Goal: Task Accomplishment & Management: Use online tool/utility

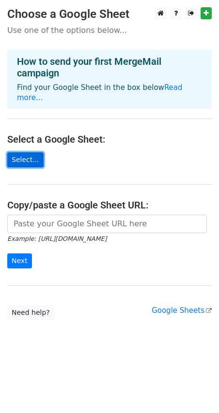
click at [26, 152] on link "Select..." at bounding box center [25, 159] width 36 height 15
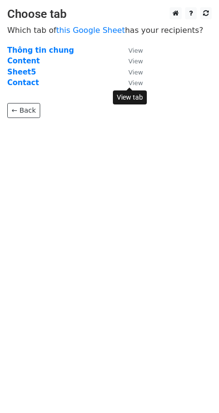
click at [133, 84] on small "View" at bounding box center [135, 82] width 15 height 7
click at [28, 105] on link "← Back" at bounding box center [23, 110] width 33 height 15
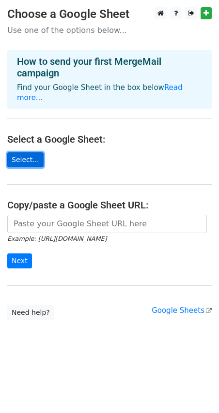
click at [34, 152] on link "Select..." at bounding box center [25, 159] width 36 height 15
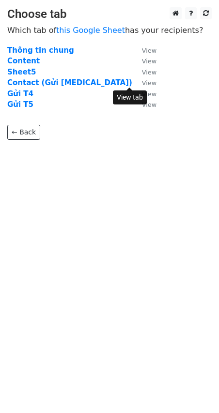
click at [142, 85] on small "View" at bounding box center [149, 82] width 15 height 7
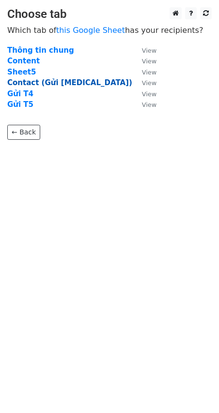
click at [37, 84] on strong "Contact (Gửi T3)" at bounding box center [69, 82] width 125 height 9
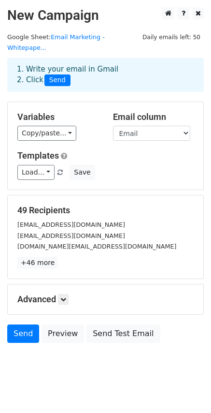
scroll to position [1, 0]
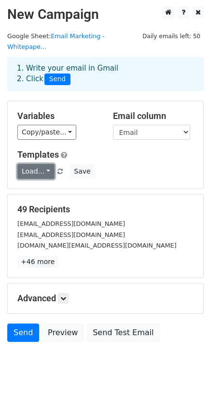
click at [39, 164] on link "Load..." at bounding box center [35, 171] width 37 height 15
click at [120, 152] on div "Templates Load... No templates saved Save" at bounding box center [105, 163] width 191 height 29
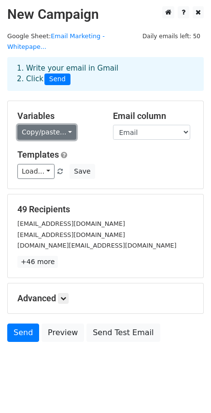
click at [57, 125] on link "Copy/paste..." at bounding box center [46, 132] width 59 height 15
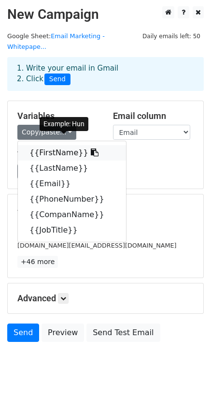
click at [55, 145] on link "{{FirstName}}" at bounding box center [72, 152] width 108 height 15
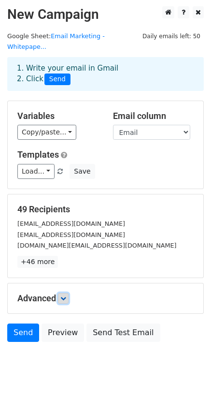
click at [64, 295] on icon at bounding box center [63, 298] width 6 height 6
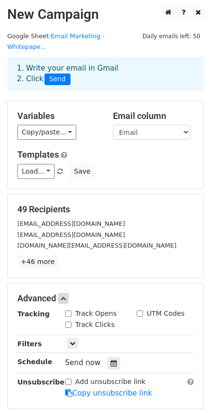
click at [68, 310] on input "Track Opens" at bounding box center [68, 313] width 6 height 6
checkbox input "true"
click at [67, 321] on input "Track Clicks" at bounding box center [68, 324] width 6 height 6
checkbox input "true"
click at [137, 310] on input "UTM Codes" at bounding box center [140, 313] width 6 height 6
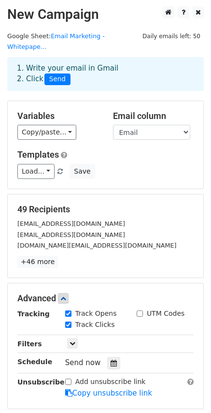
checkbox input "true"
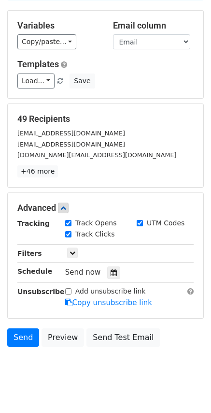
scroll to position [96, 0]
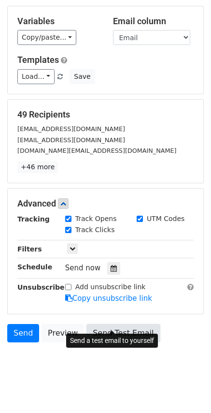
click at [102, 324] on link "Send Test Email" at bounding box center [123, 333] width 73 height 18
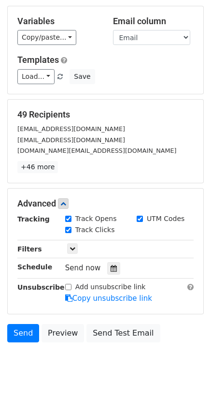
scroll to position [0, 0]
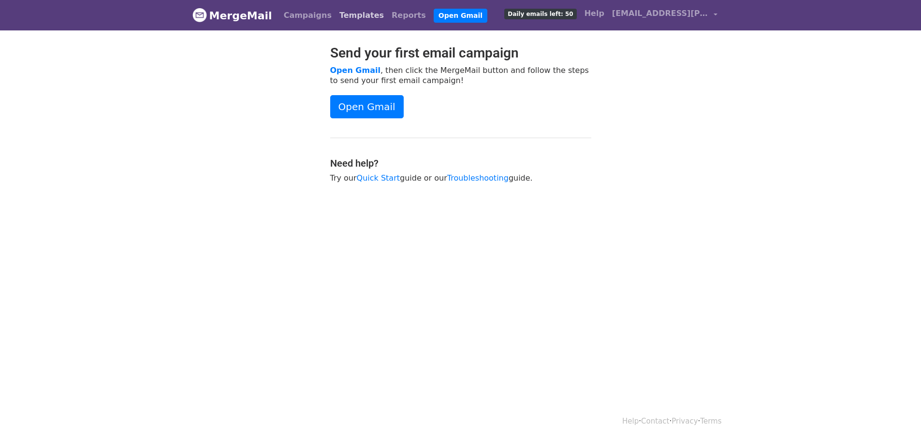
click at [346, 16] on link "Templates" at bounding box center [361, 15] width 52 height 19
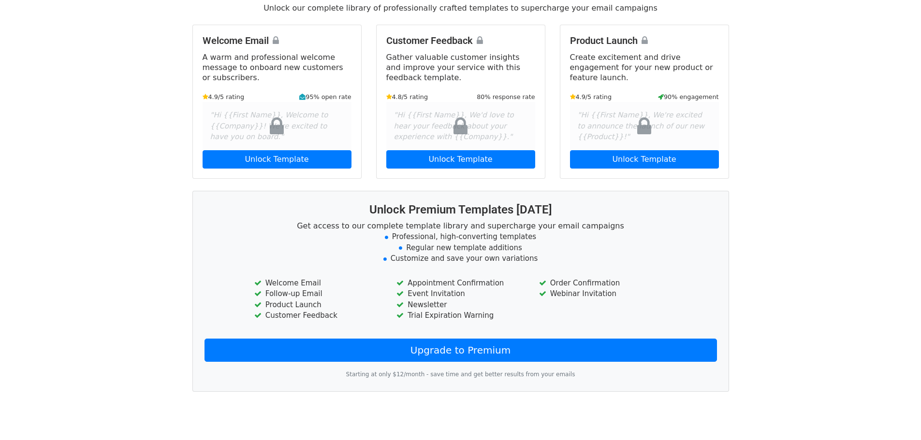
scroll to position [80, 0]
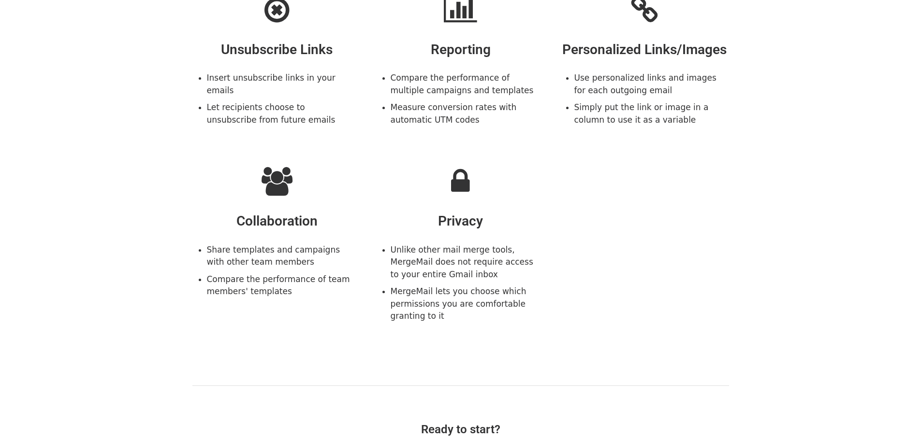
scroll to position [998, 0]
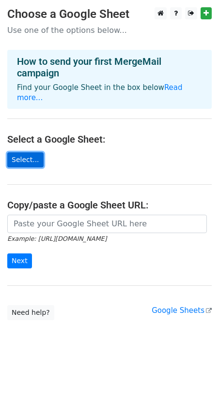
click at [25, 152] on link "Select..." at bounding box center [25, 159] width 36 height 15
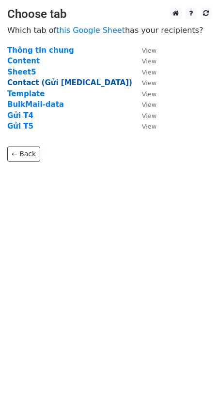
click at [44, 84] on strong "Contact (Gửi [MEDICAL_DATA])" at bounding box center [69, 82] width 125 height 9
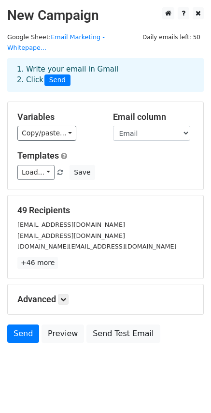
scroll to position [1, 0]
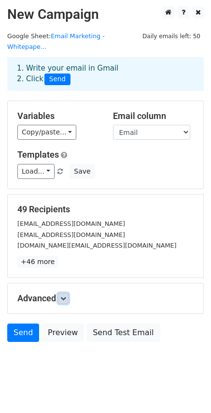
click at [66, 295] on icon at bounding box center [63, 298] width 6 height 6
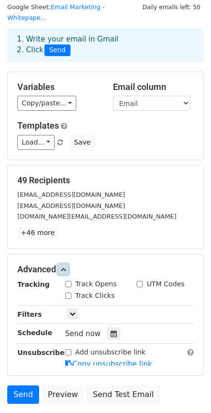
scroll to position [77, 0]
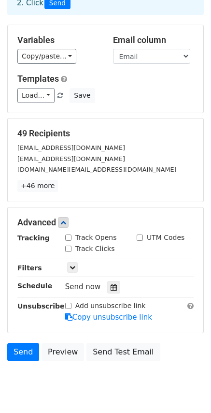
click at [70, 234] on input "Track Opens" at bounding box center [68, 237] width 6 height 6
checkbox input "true"
click at [71, 246] on input "Track Clicks" at bounding box center [68, 249] width 6 height 6
checkbox input "true"
click at [141, 234] on input "UTM Codes" at bounding box center [140, 237] width 6 height 6
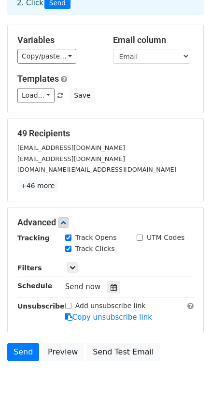
checkbox input "true"
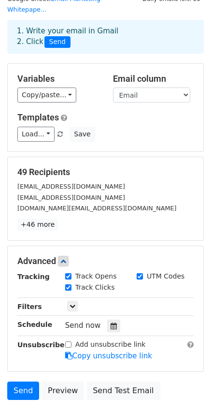
scroll to position [0, 0]
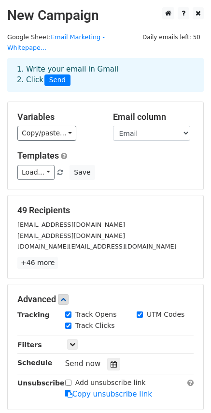
click at [99, 230] on div "BUNS2VIN@GMAIL.COM" at bounding box center [105, 235] width 191 height 11
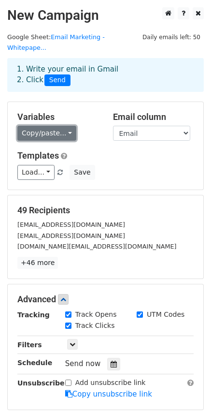
click at [41, 126] on link "Copy/paste..." at bounding box center [46, 133] width 59 height 15
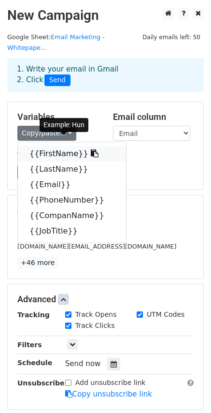
click at [44, 146] on link "{{FirstName}}" at bounding box center [72, 153] width 108 height 15
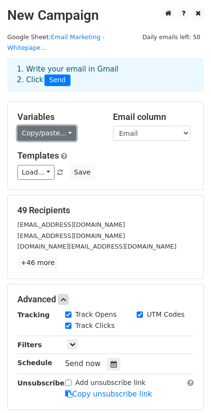
click at [41, 126] on link "Copy/paste..." at bounding box center [46, 133] width 59 height 15
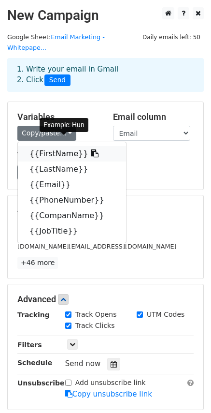
click at [49, 146] on link "{{FirstName}}" at bounding box center [72, 153] width 108 height 15
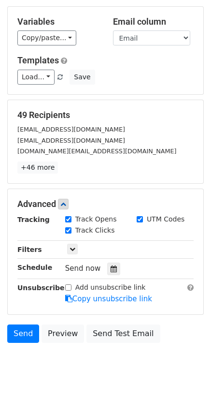
scroll to position [96, 0]
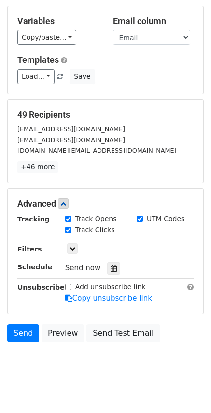
click at [69, 284] on input "Add unsubscribe link" at bounding box center [68, 287] width 6 height 6
checkbox input "true"
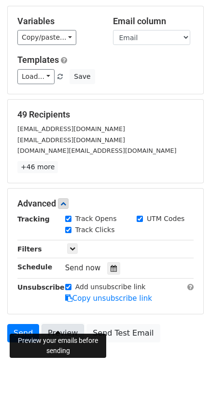
click at [61, 325] on link "Preview" at bounding box center [63, 333] width 43 height 18
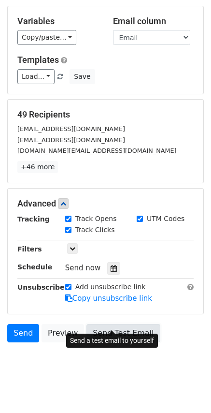
click at [126, 324] on link "Send Test Email" at bounding box center [123, 333] width 73 height 18
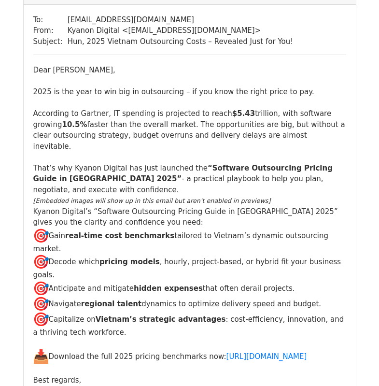
scroll to position [97, 0]
